Goal: Information Seeking & Learning: Check status

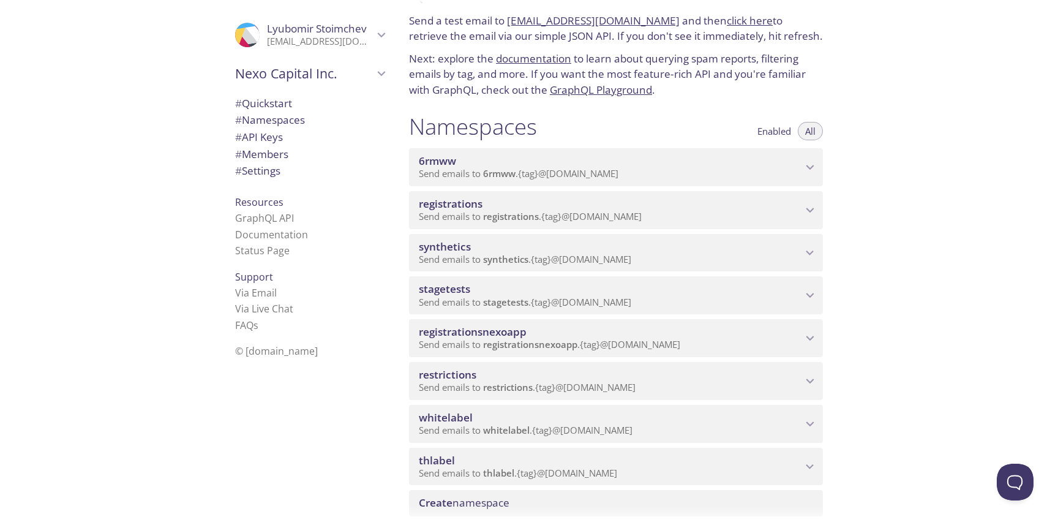
scroll to position [54, 0]
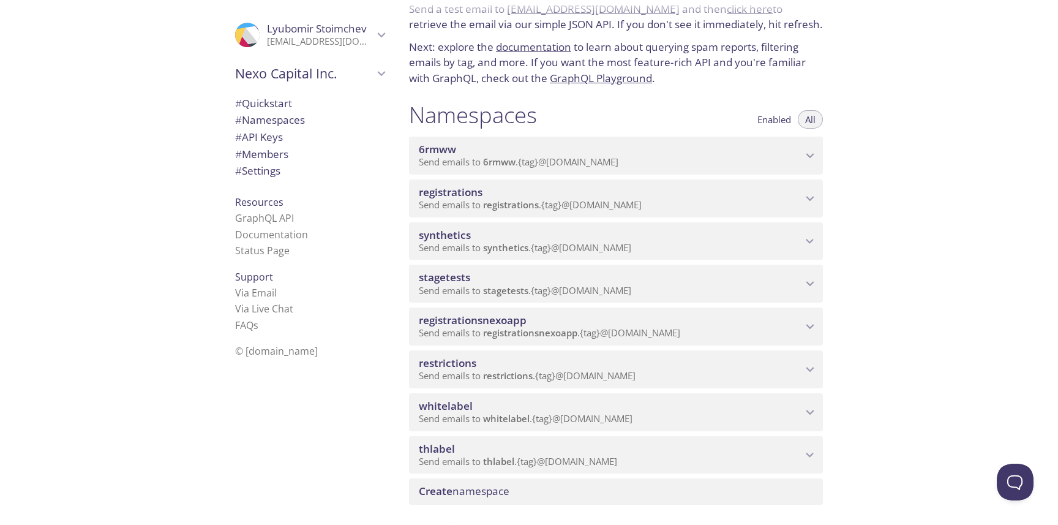
click at [497, 292] on span "stagetests" at bounding box center [505, 290] width 45 height 12
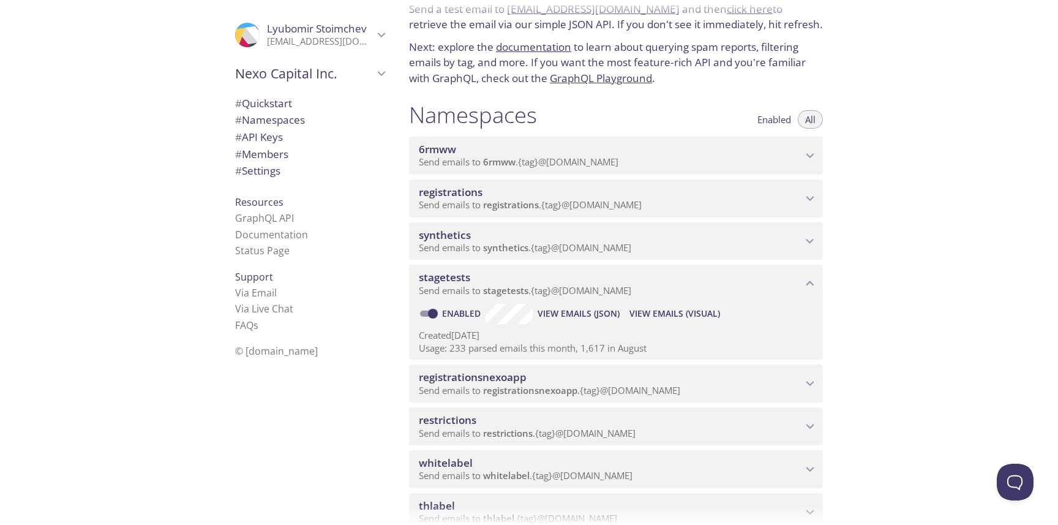
click at [675, 316] on span "View Emails (Visual)" at bounding box center [675, 313] width 91 height 15
click at [545, 203] on span "Send emails to registrations . {tag} @[DOMAIN_NAME]" at bounding box center [530, 204] width 223 height 12
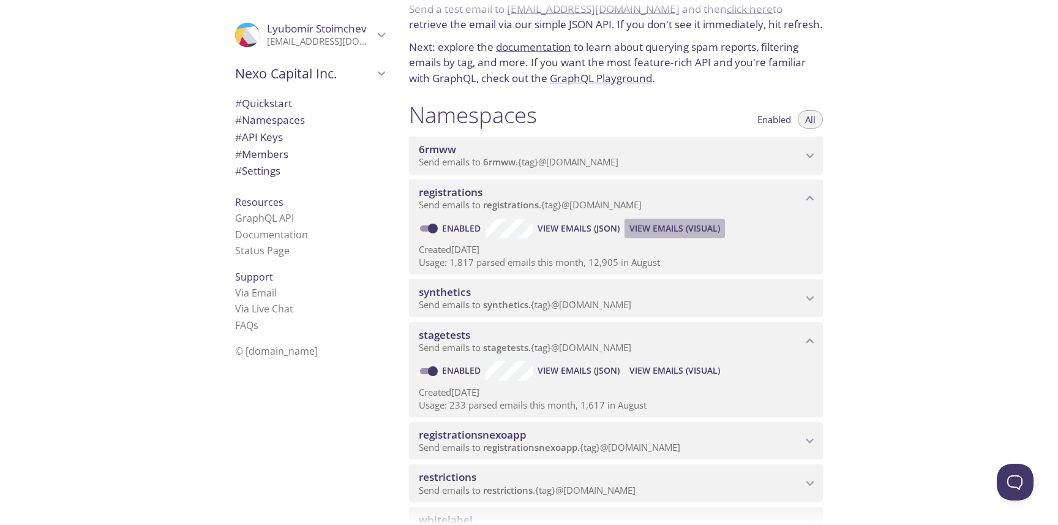
click at [680, 228] on span "View Emails (Visual)" at bounding box center [675, 228] width 91 height 15
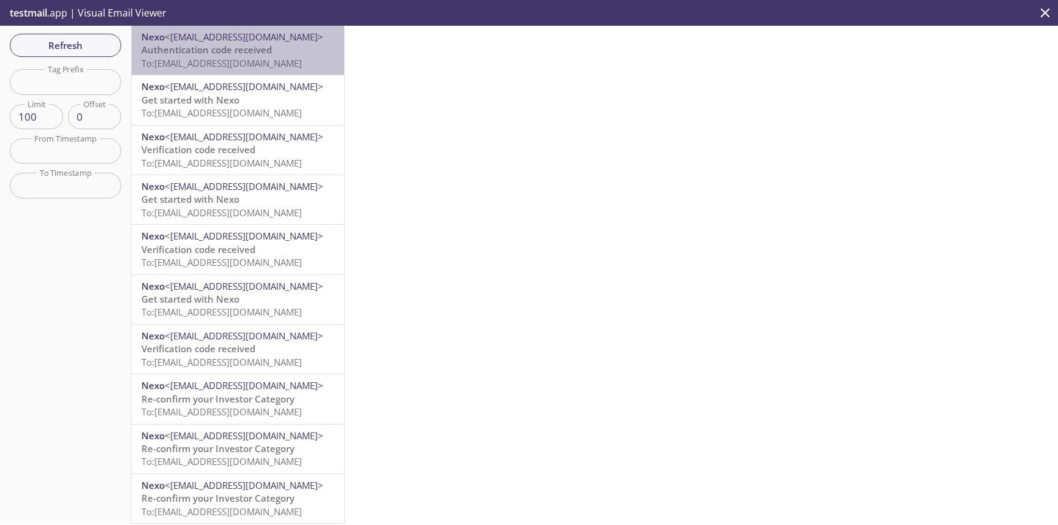
click at [273, 59] on span "To: [EMAIL_ADDRESS][DOMAIN_NAME]" at bounding box center [221, 63] width 160 height 12
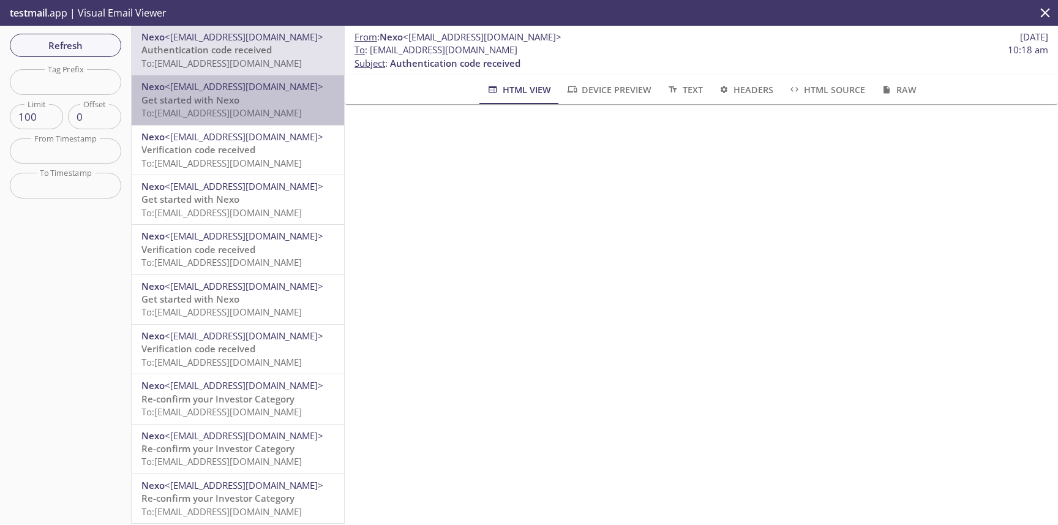
click at [290, 108] on span "To: [EMAIL_ADDRESS][DOMAIN_NAME]" at bounding box center [221, 113] width 160 height 12
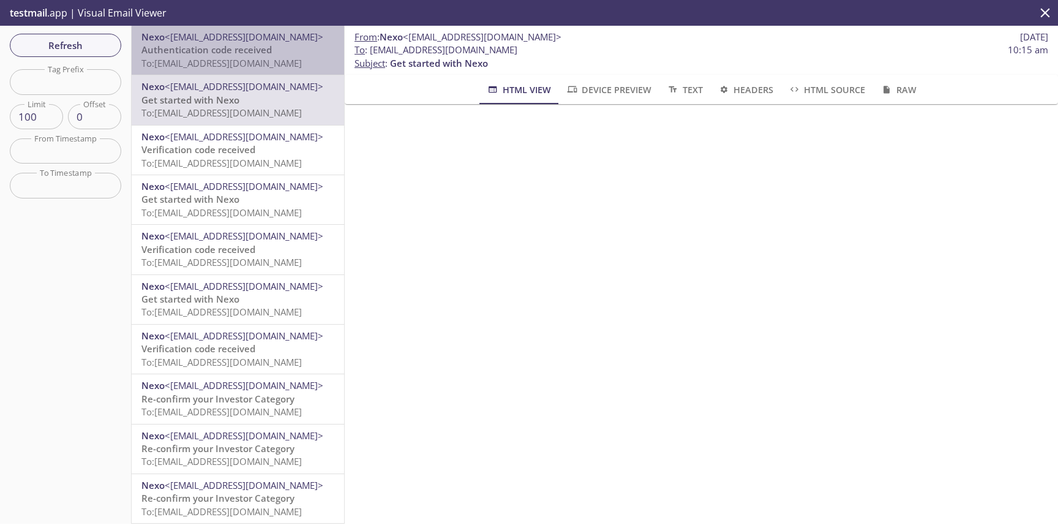
click at [256, 53] on span "Authentication code received" at bounding box center [206, 49] width 130 height 12
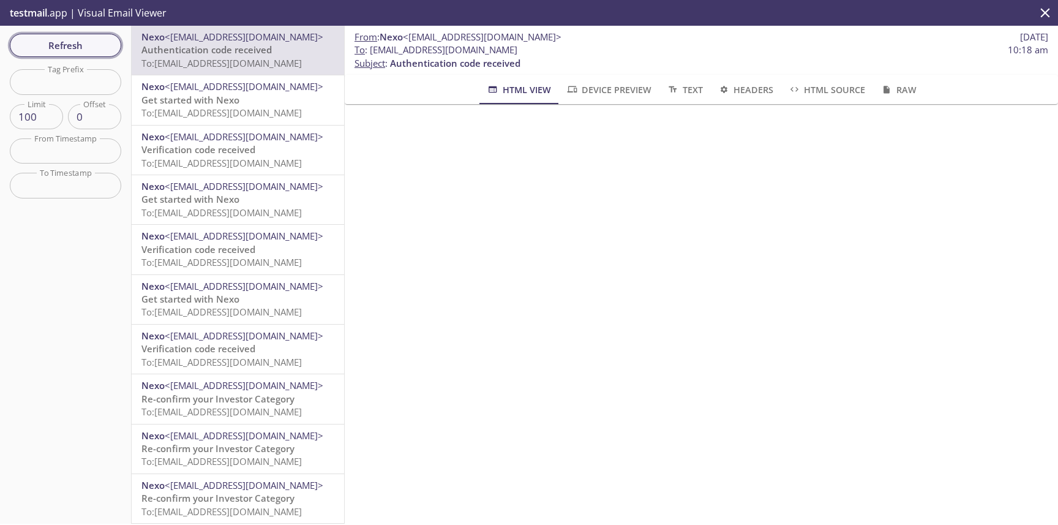
click at [91, 39] on span "Refresh" at bounding box center [66, 45] width 92 height 16
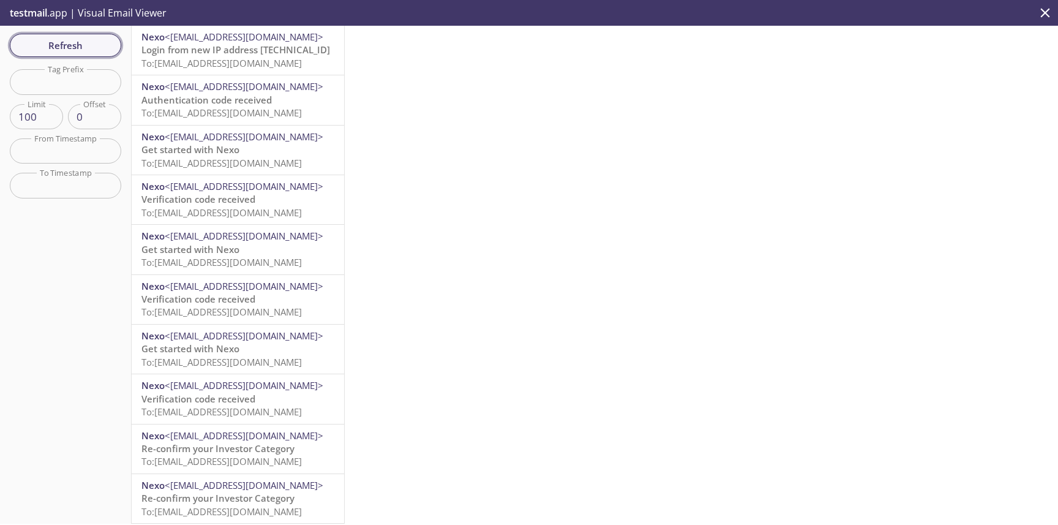
click at [104, 41] on span "Refresh" at bounding box center [66, 45] width 92 height 16
click at [232, 60] on span "To: [EMAIL_ADDRESS][DOMAIN_NAME]" at bounding box center [221, 63] width 160 height 12
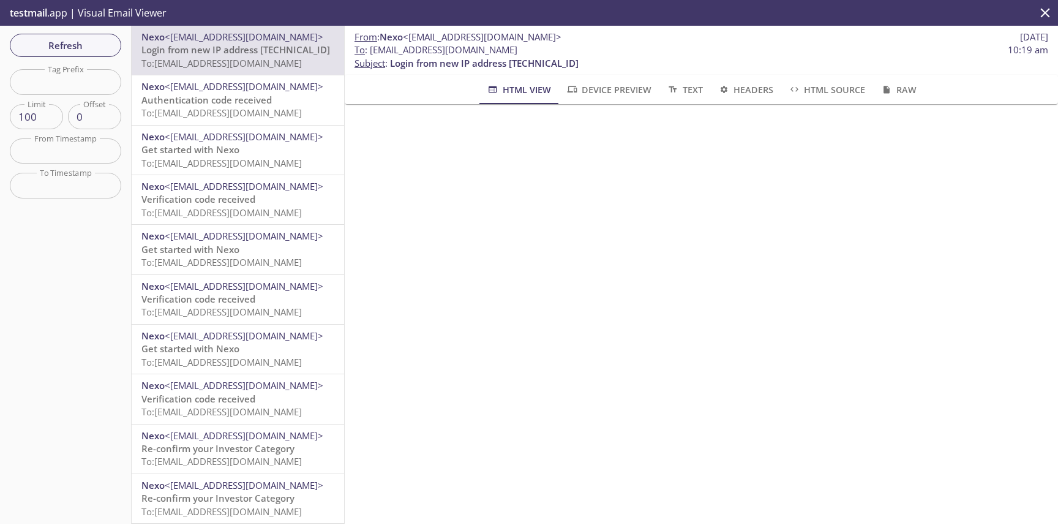
click at [289, 97] on p "Authentication code received To: [EMAIL_ADDRESS][DOMAIN_NAME]" at bounding box center [237, 107] width 193 height 26
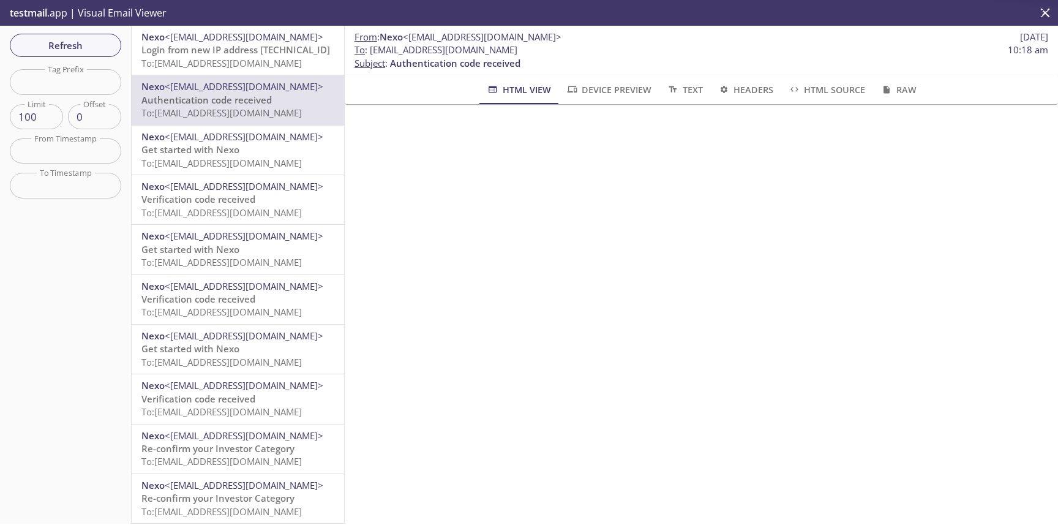
click at [198, 44] on span "Login from new IP address [TECHNICAL_ID]" at bounding box center [235, 49] width 189 height 12
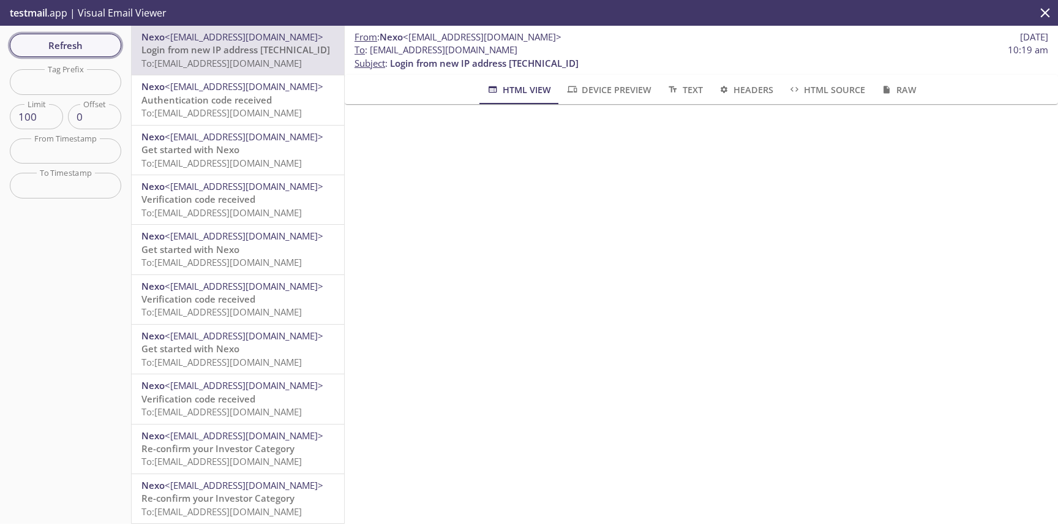
click at [97, 38] on span "Refresh" at bounding box center [66, 45] width 92 height 16
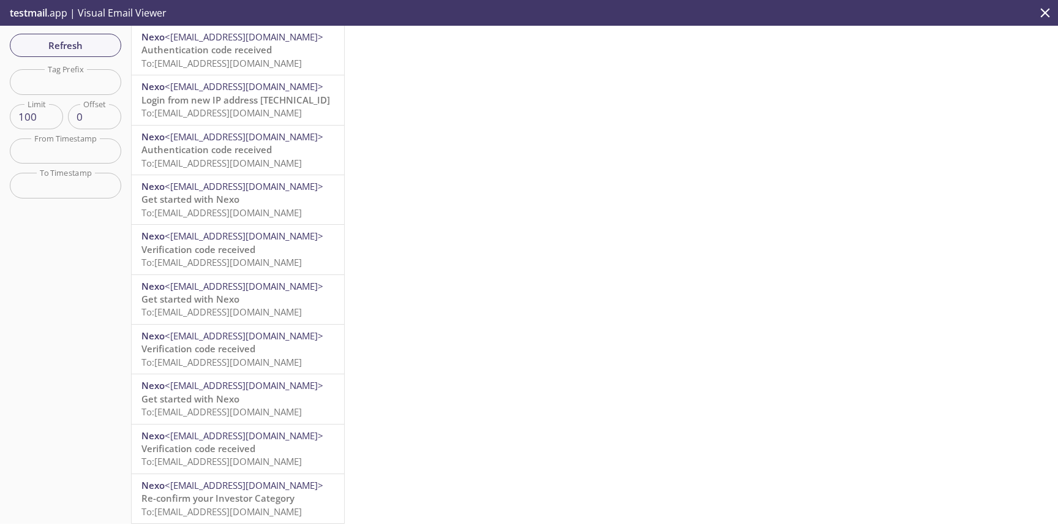
click at [243, 60] on span "To: [EMAIL_ADDRESS][DOMAIN_NAME]" at bounding box center [221, 63] width 160 height 12
